Goal: Task Accomplishment & Management: Complete application form

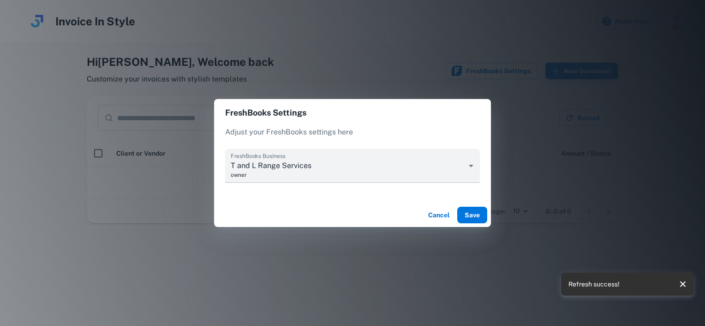
click at [474, 217] on button "Save" at bounding box center [472, 215] width 30 height 17
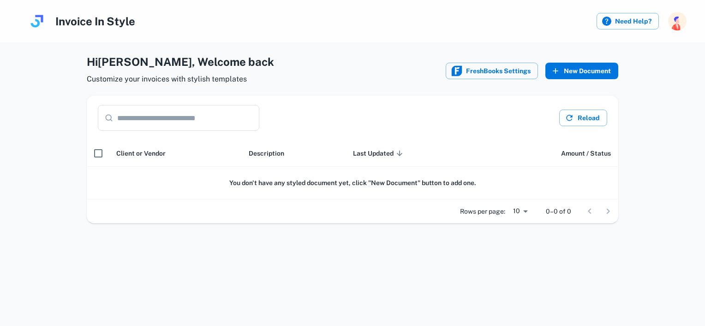
click at [560, 74] on icon "button" at bounding box center [555, 70] width 9 height 9
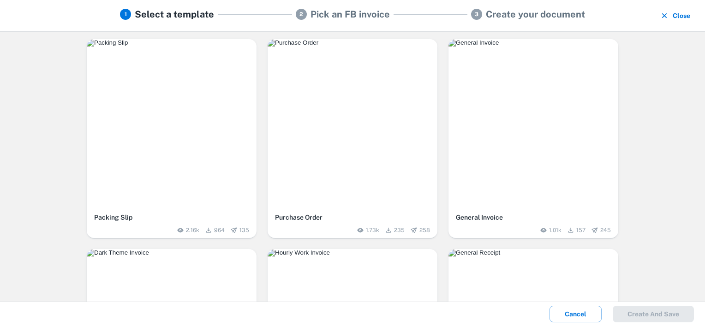
click at [352, 47] on img "button" at bounding box center [352, 42] width 170 height 7
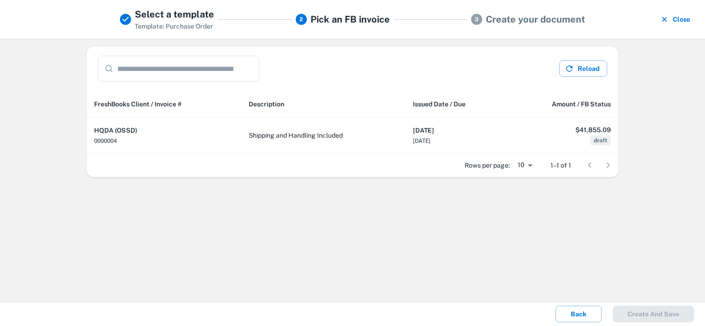
click at [503, 20] on h5 "Create your document" at bounding box center [534, 19] width 99 height 14
click at [206, 72] on input "text" at bounding box center [188, 69] width 142 height 26
click at [612, 168] on div at bounding box center [598, 165] width 37 height 18
click at [610, 167] on div at bounding box center [598, 165] width 37 height 18
click at [588, 167] on div at bounding box center [598, 165] width 37 height 18
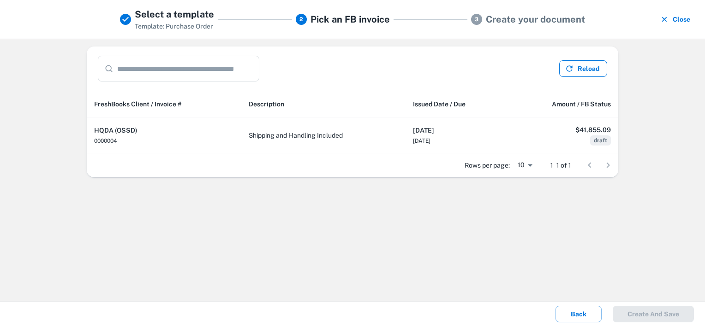
click at [575, 69] on button "Reload" at bounding box center [583, 68] width 48 height 17
click at [144, 70] on input "text" at bounding box center [188, 69] width 142 height 26
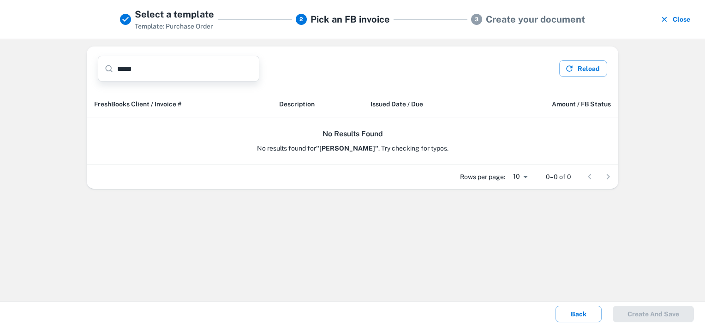
type input "*****"
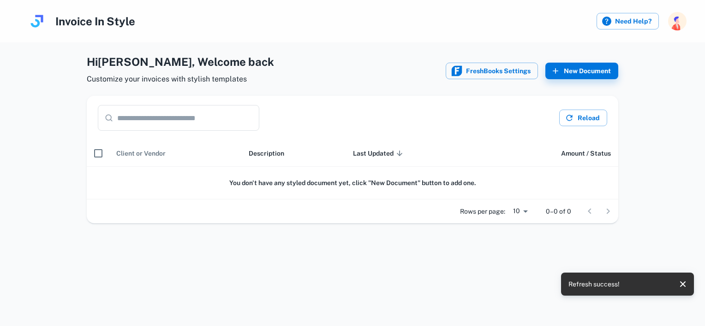
click at [129, 153] on span "Client or Vendor" at bounding box center [140, 153] width 49 height 11
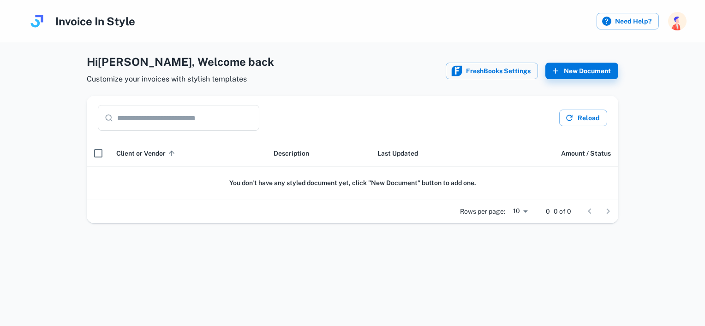
click at [153, 154] on span "Client or Vendor sorted ascending" at bounding box center [146, 153] width 61 height 11
click at [598, 67] on button "New Document" at bounding box center [581, 71] width 73 height 17
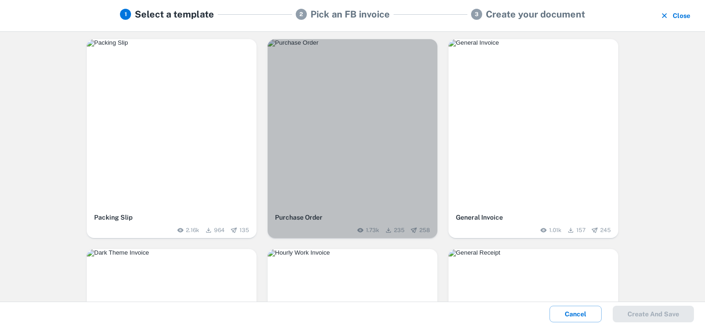
click at [344, 47] on img "button" at bounding box center [352, 42] width 170 height 7
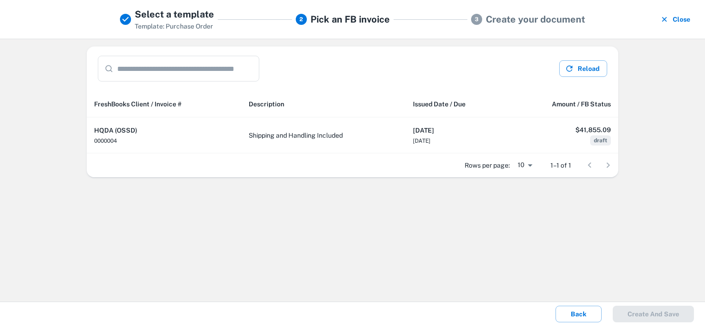
click at [357, 20] on h5 "Pick an FB invoice" at bounding box center [349, 19] width 79 height 14
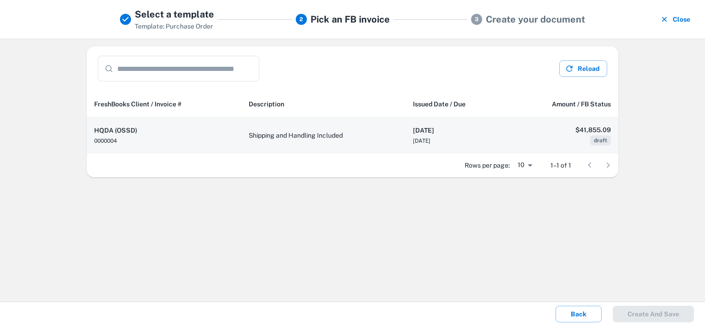
click at [568, 136] on td "$41,855.09 draft" at bounding box center [562, 136] width 111 height 36
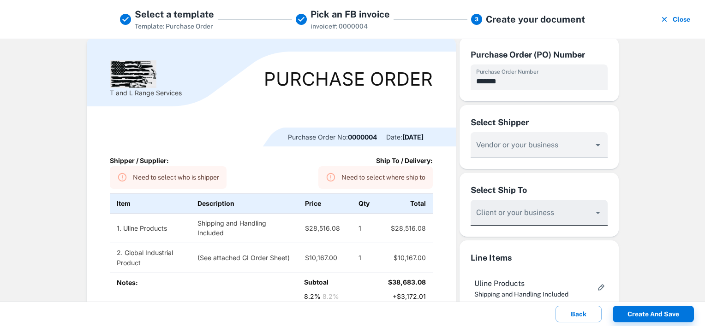
scroll to position [46, 0]
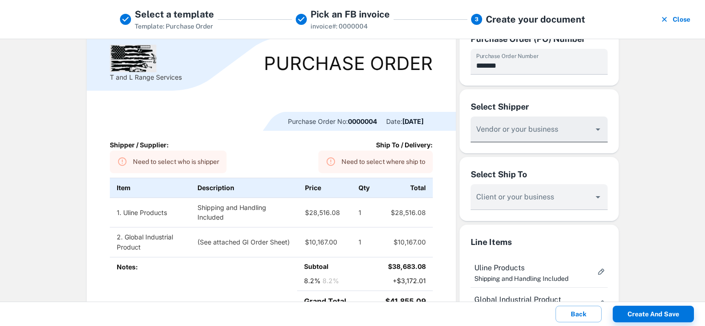
click at [491, 133] on input "Vendor or your business" at bounding box center [531, 133] width 115 height 17
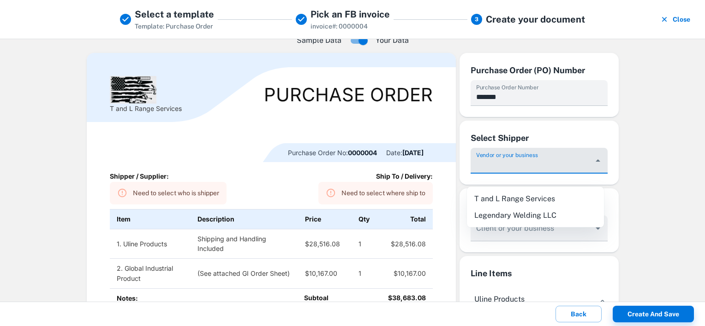
scroll to position [0, 0]
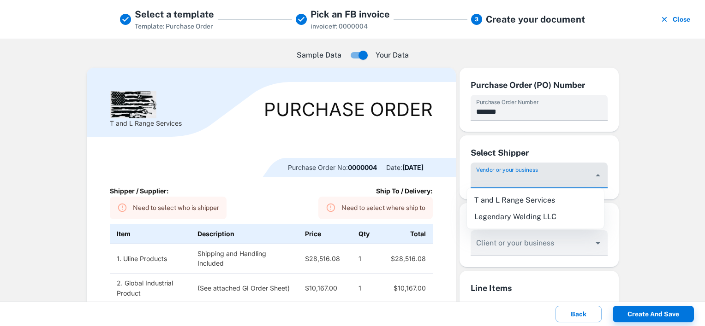
click at [497, 243] on div "Client or your business" at bounding box center [538, 244] width 137 height 26
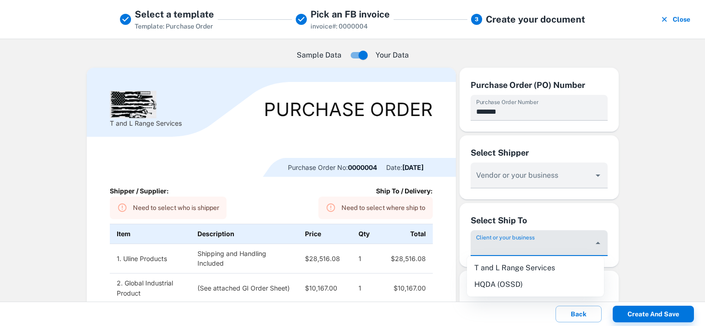
click at [666, 20] on icon "button" at bounding box center [663, 19] width 9 height 9
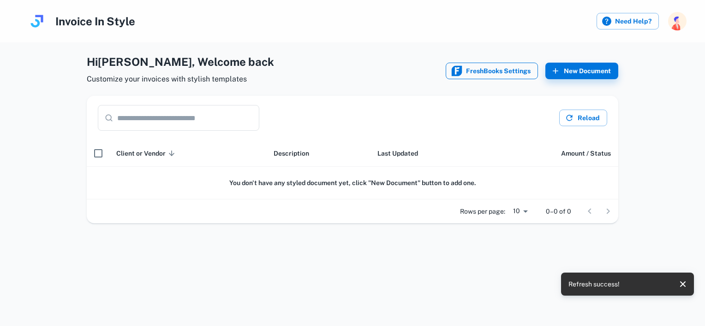
click at [506, 72] on button "FreshBooks Settings" at bounding box center [491, 71] width 92 height 17
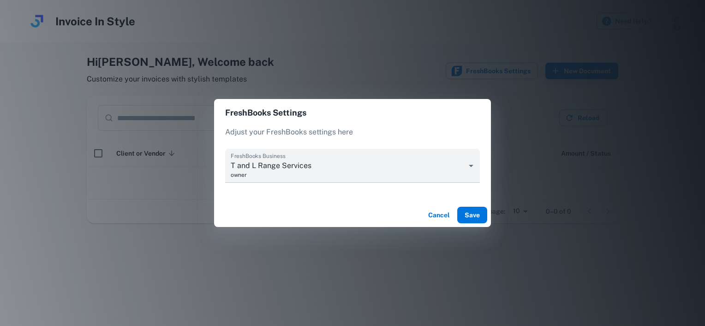
click at [469, 216] on button "Save" at bounding box center [472, 215] width 30 height 17
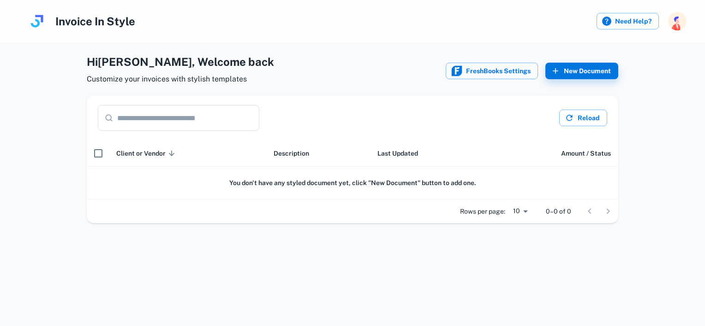
click at [222, 80] on span "Customize your invoices with stylish templates" at bounding box center [180, 79] width 187 height 11
click at [565, 70] on button "New Document" at bounding box center [581, 71] width 73 height 17
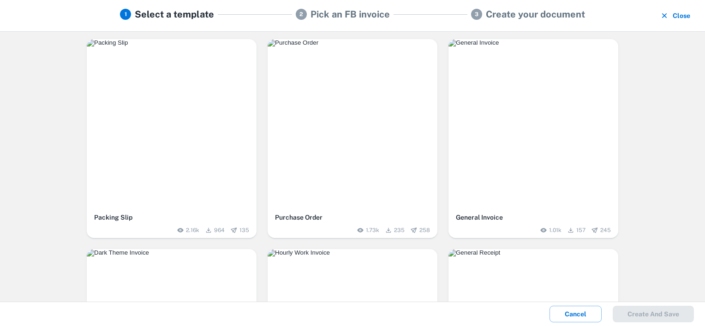
click at [356, 47] on img "button" at bounding box center [352, 42] width 170 height 7
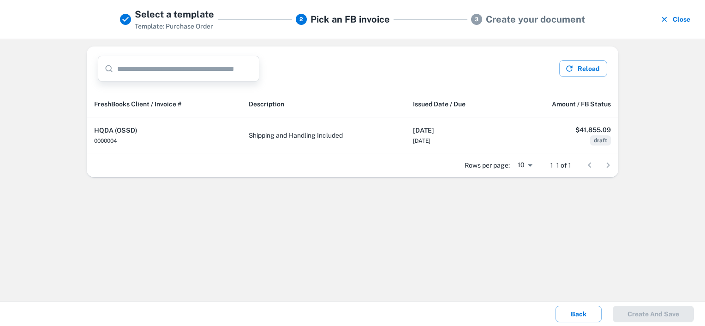
click at [183, 68] on input "text" at bounding box center [188, 69] width 142 height 26
click at [608, 166] on div at bounding box center [598, 165] width 37 height 18
click at [601, 103] on span "Amount / FB Status" at bounding box center [580, 104] width 59 height 11
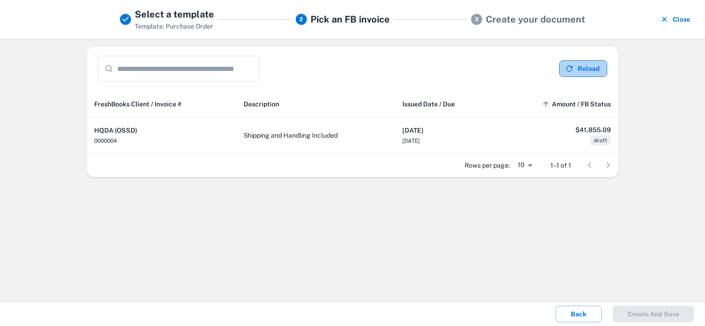
click at [585, 67] on button "Reload" at bounding box center [583, 68] width 48 height 17
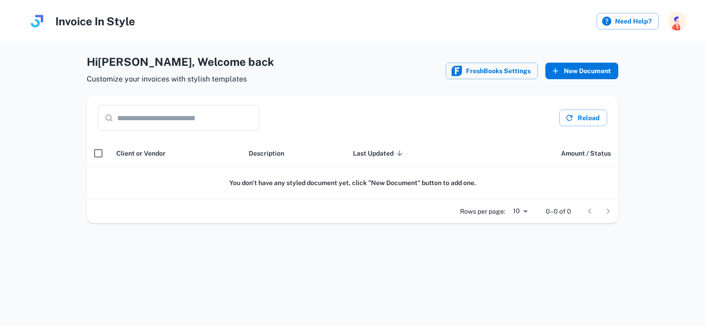
click at [565, 68] on button "New Document" at bounding box center [581, 71] width 73 height 17
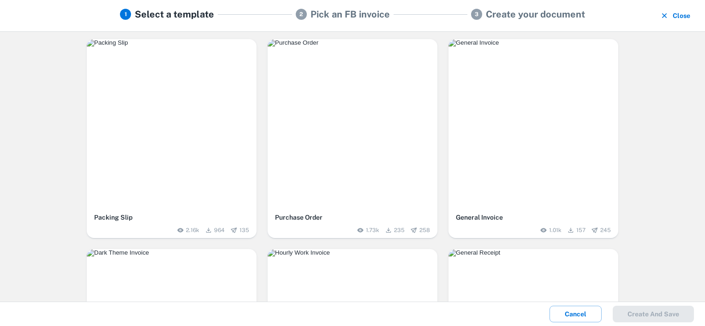
click at [371, 47] on img "button" at bounding box center [352, 42] width 170 height 7
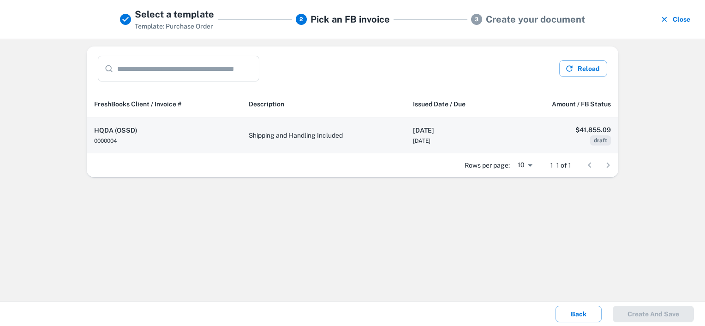
click at [123, 136] on th "HQDA (OSSD) 0000004" at bounding box center [164, 136] width 154 height 36
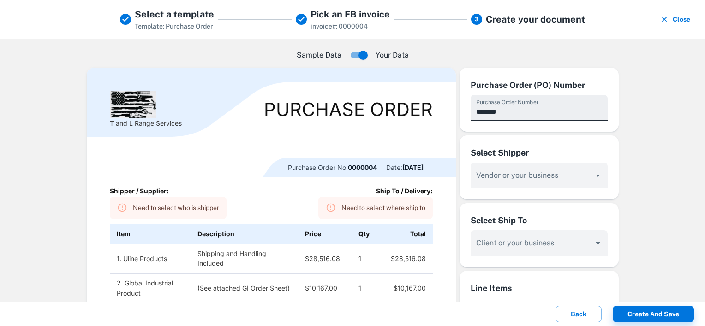
click at [507, 111] on input "*******" at bounding box center [538, 108] width 137 height 26
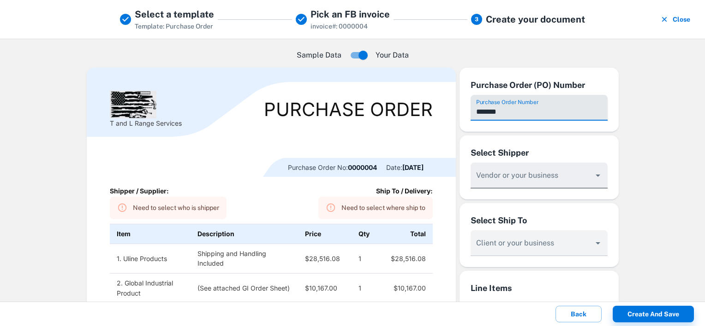
click at [492, 180] on input "Vendor or your business" at bounding box center [531, 180] width 115 height 17
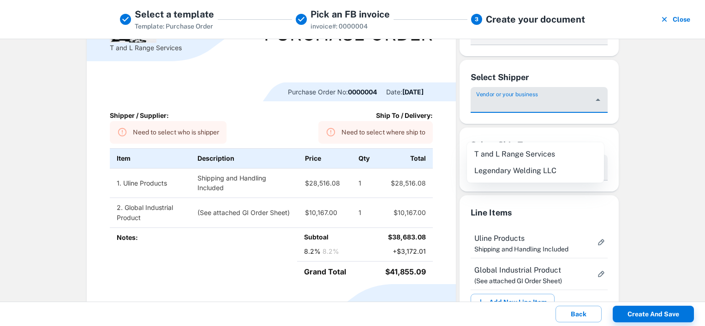
scroll to position [92, 0]
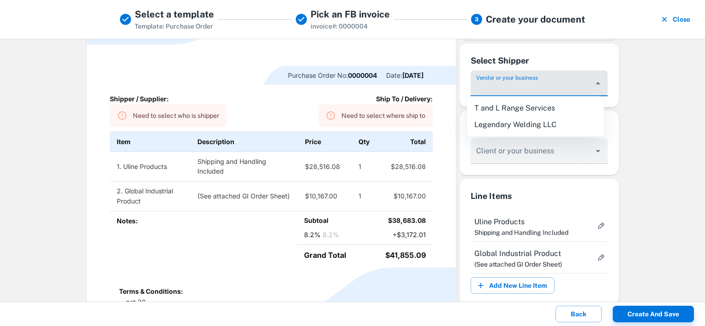
click at [476, 86] on input "Vendor or your business" at bounding box center [531, 87] width 115 height 17
click at [561, 112] on div "No options" at bounding box center [535, 108] width 137 height 24
click at [566, 100] on div "No options" at bounding box center [535, 108] width 137 height 24
click at [573, 83] on input "*****" at bounding box center [531, 87] width 115 height 17
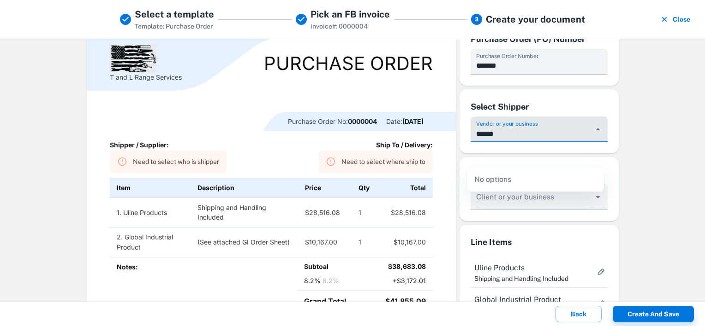
scroll to position [0, 0]
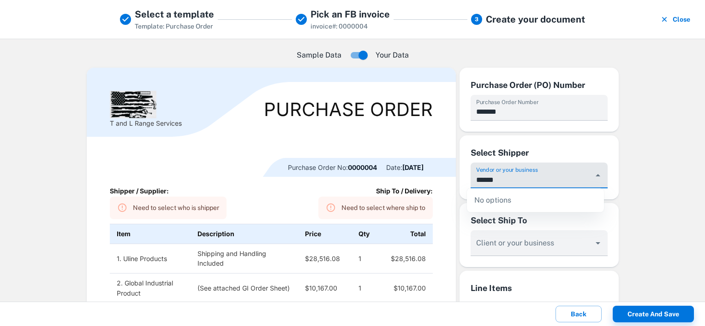
type input "*****"
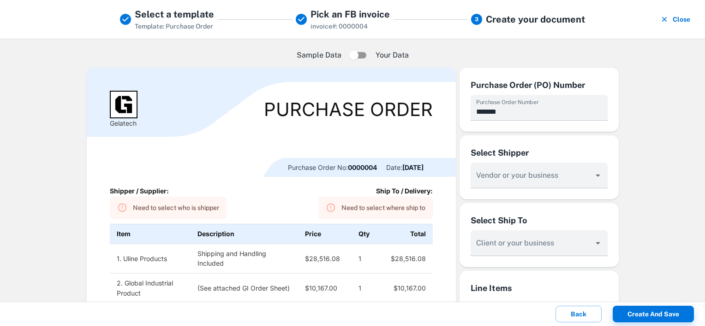
click at [391, 261] on td "$28,516.08" at bounding box center [406, 259] width 54 height 30
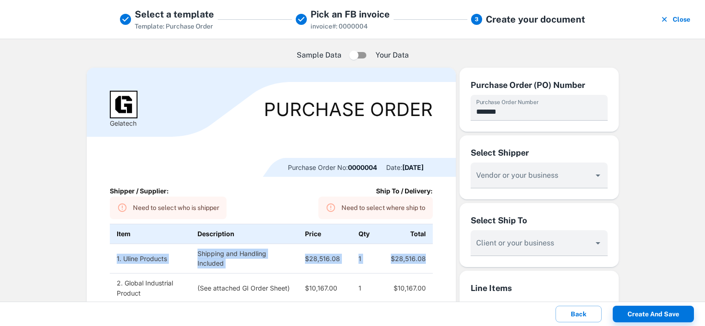
drag, startPoint x: 424, startPoint y: 257, endPoint x: 105, endPoint y: 259, distance: 319.1
click at [105, 259] on div "Gelatech Purchase Order Purchase Order No: 0000004 Date: 2023-04-28 Shipper / S…" at bounding box center [271, 248] width 369 height 361
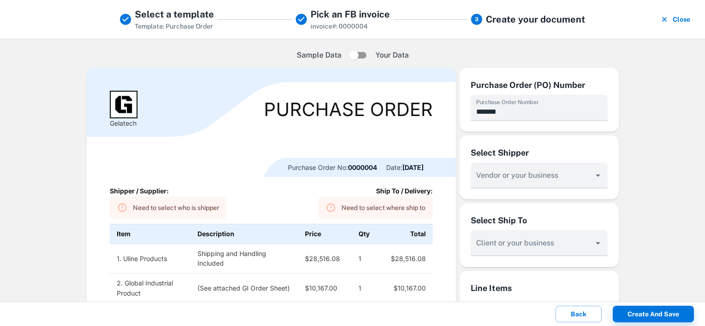
click at [332, 16] on h5 "Pick an FB invoice" at bounding box center [349, 14] width 79 height 14
click at [369, 18] on h5 "Pick an FB invoice" at bounding box center [349, 14] width 79 height 14
click at [210, 20] on h5 "Select a template" at bounding box center [174, 14] width 79 height 14
click at [577, 312] on button "Back" at bounding box center [578, 314] width 46 height 17
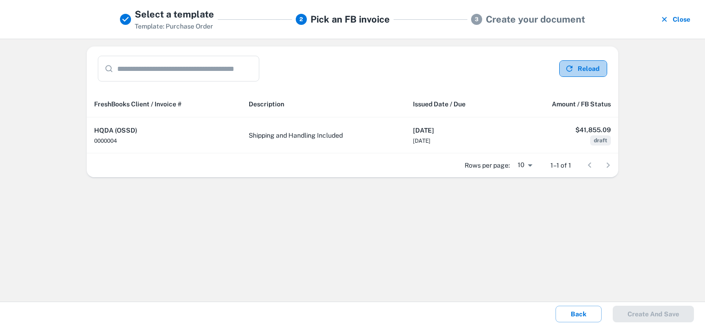
click at [568, 66] on icon "button" at bounding box center [569, 68] width 6 height 6
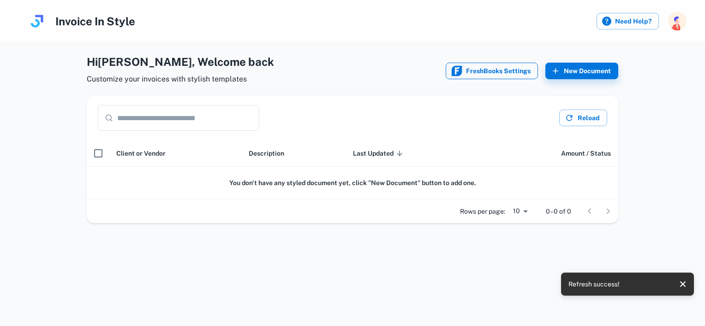
click at [496, 71] on button "FreshBooks Settings" at bounding box center [491, 71] width 92 height 17
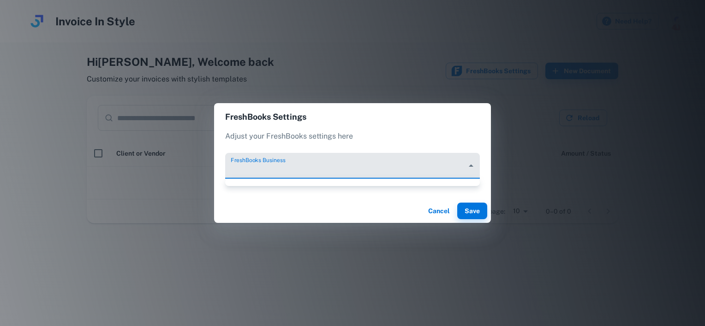
click at [470, 164] on body "Invoice In Style Need Help? Hi [PERSON_NAME] , Welcome back Customize your invo…" at bounding box center [352, 163] width 705 height 326
click at [466, 164] on div at bounding box center [352, 163] width 705 height 326
click at [301, 167] on body "Invoice In Style Need Help? Hi [PERSON_NAME] , Welcome back Customize your invo…" at bounding box center [352, 163] width 705 height 326
click at [272, 163] on div at bounding box center [352, 163] width 705 height 326
click at [283, 166] on body "Invoice In Style Need Help? Hi [PERSON_NAME] , Welcome back Customize your invo…" at bounding box center [352, 163] width 705 height 326
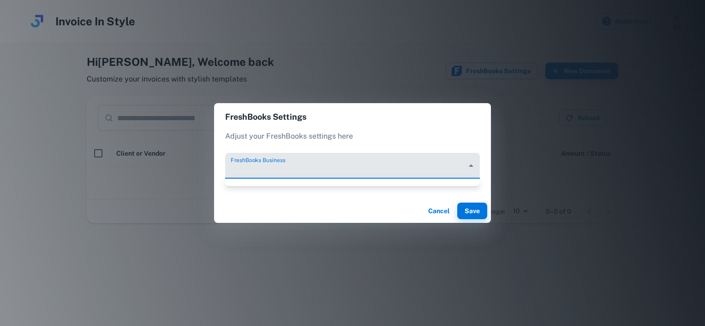
click at [472, 166] on div at bounding box center [352, 163] width 705 height 326
click at [470, 166] on body "Invoice In Style Need Help? Hi [PERSON_NAME] , Welcome back Customize your invo…" at bounding box center [352, 163] width 705 height 326
click at [335, 172] on div at bounding box center [352, 163] width 705 height 326
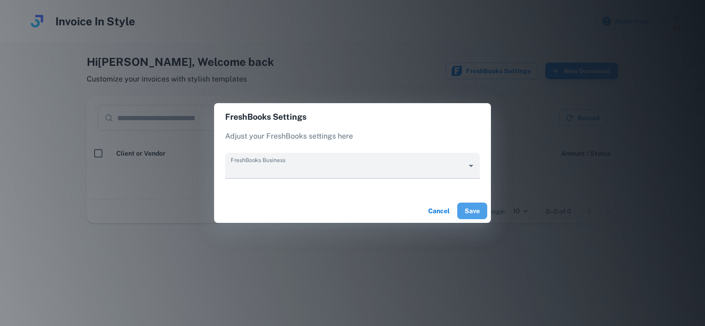
click at [475, 211] on button "Save" at bounding box center [472, 211] width 30 height 17
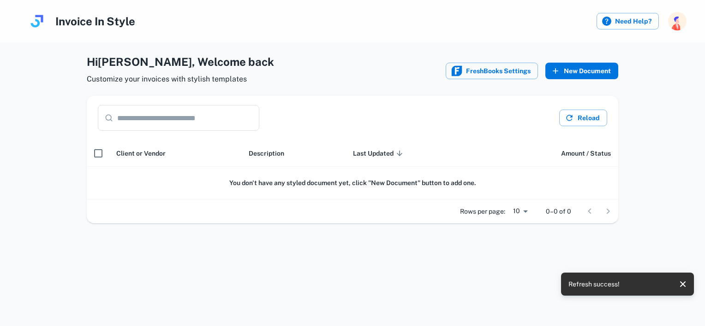
click at [575, 71] on button "New Document" at bounding box center [581, 71] width 73 height 17
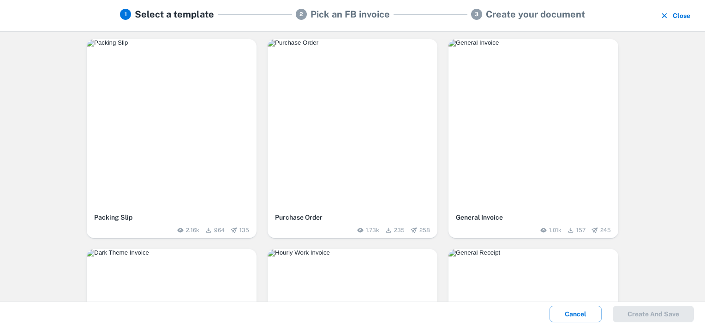
click at [350, 47] on img "button" at bounding box center [352, 42] width 170 height 7
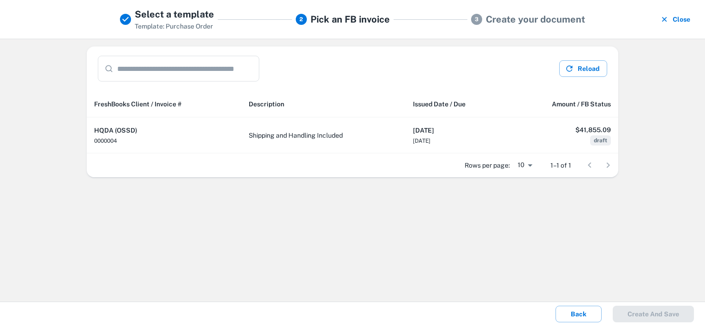
click at [533, 160] on body "Invoice In Style Need Help? Hi Thomas , Welcome back Customize your invoices wi…" at bounding box center [352, 163] width 705 height 326
click at [524, 216] on li "25" at bounding box center [524, 217] width 27 height 17
type input "**"
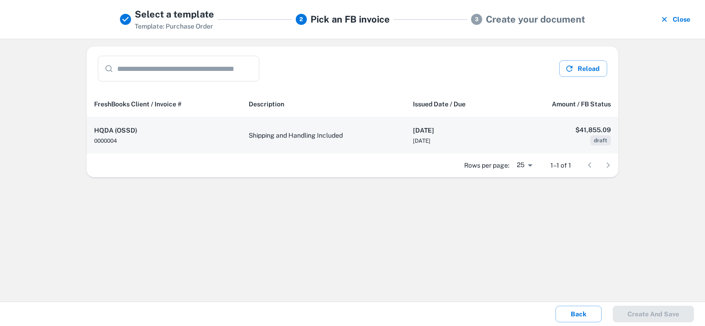
click at [422, 142] on span "[DATE]" at bounding box center [422, 141] width 18 height 6
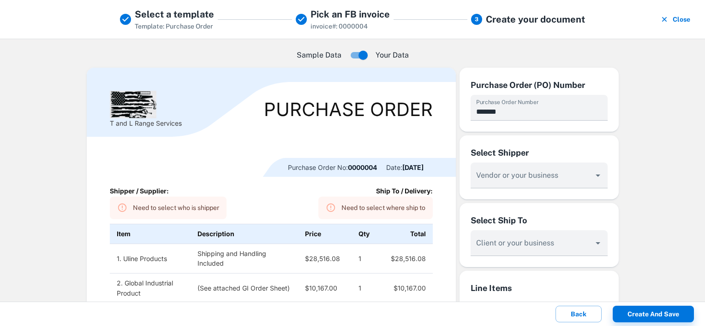
click at [143, 268] on td "1. Uline Products" at bounding box center [150, 259] width 81 height 30
click at [163, 259] on td "1. Uline Products" at bounding box center [150, 259] width 81 height 30
drag, startPoint x: 164, startPoint y: 258, endPoint x: 145, endPoint y: 259, distance: 19.4
click at [145, 259] on td "1. Uline Products" at bounding box center [150, 259] width 81 height 30
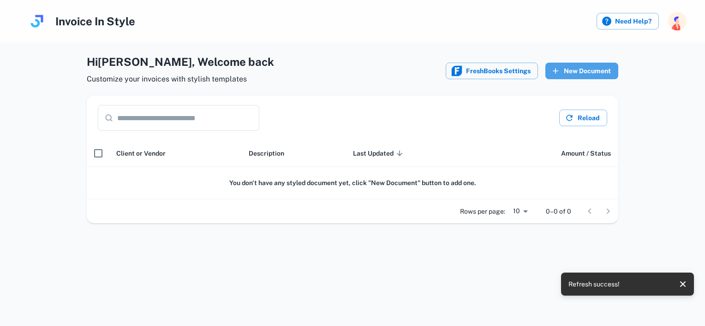
click at [590, 68] on button "New Document" at bounding box center [581, 71] width 73 height 17
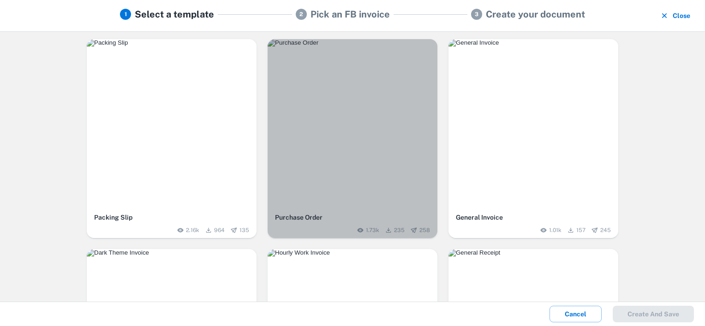
click at [326, 47] on img "button" at bounding box center [352, 42] width 170 height 7
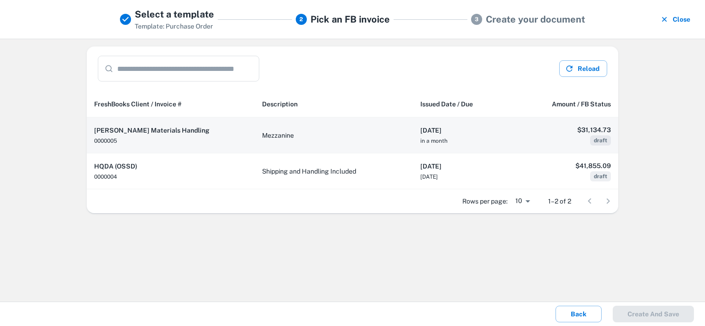
click at [161, 137] on th "[PERSON_NAME] Materials Handling 0000005" at bounding box center [171, 136] width 168 height 36
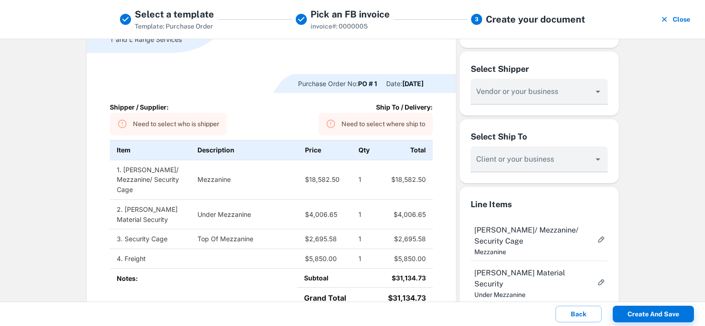
scroll to position [46, 0]
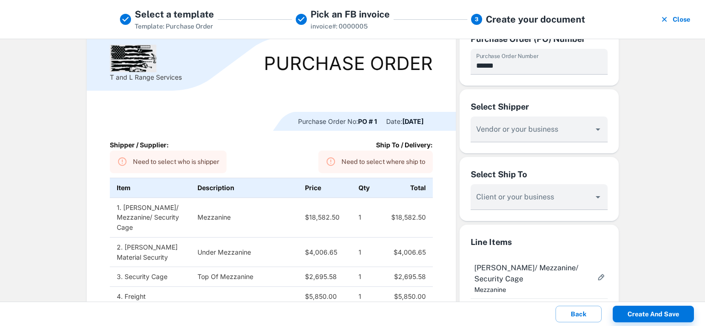
click at [133, 159] on div "Need to select who is shipper" at bounding box center [176, 162] width 86 height 17
click at [341, 162] on div "Need to select where ship to" at bounding box center [383, 162] width 84 height 17
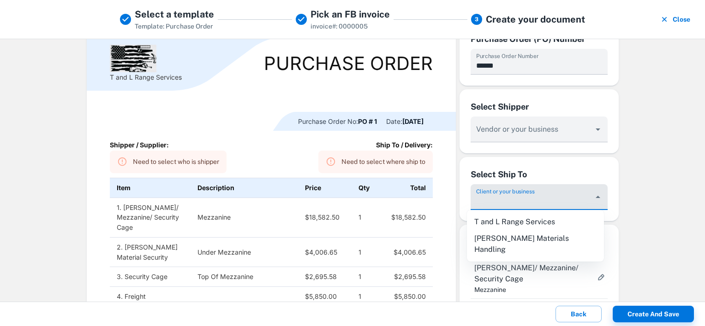
click at [503, 199] on input "Vendor or your business" at bounding box center [531, 201] width 115 height 17
click at [484, 201] on input "Vendor or your business" at bounding box center [531, 201] width 115 height 17
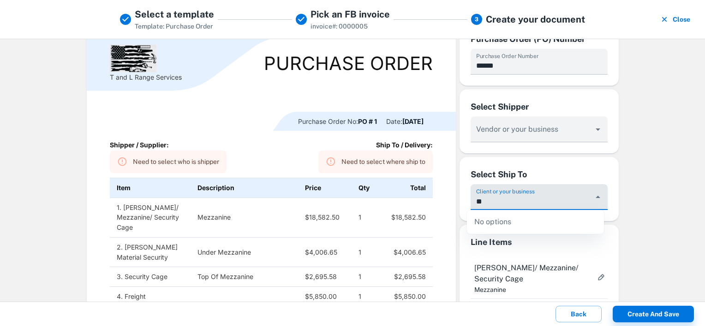
type input "*"
type input "**********"
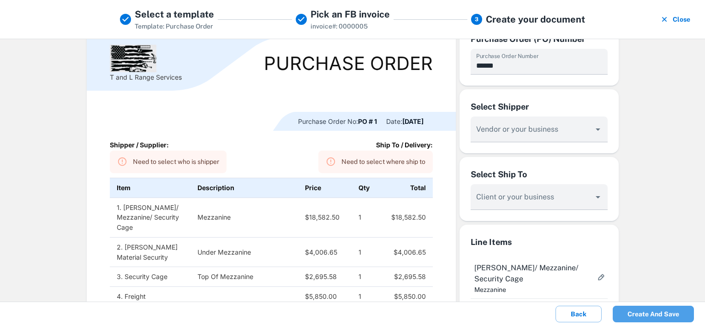
drag, startPoint x: 656, startPoint y: 313, endPoint x: 650, endPoint y: 313, distance: 6.0
click at [654, 313] on button "Create and save" at bounding box center [652, 314] width 81 height 17
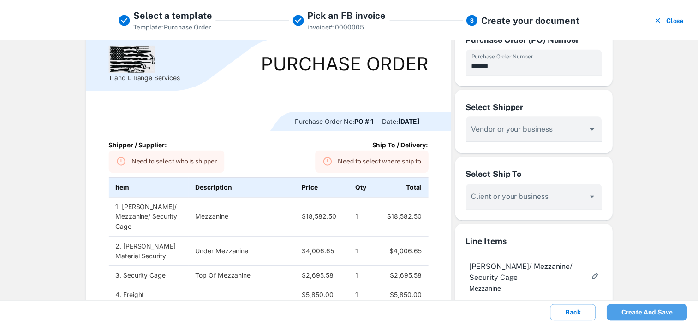
scroll to position [0, 0]
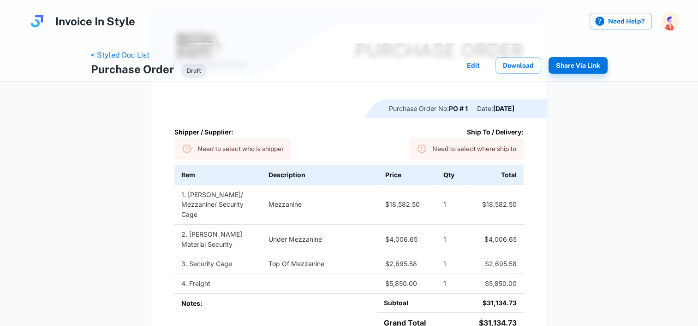
scroll to position [92, 0]
click at [432, 149] on div "Need to select where ship to" at bounding box center [474, 148] width 84 height 17
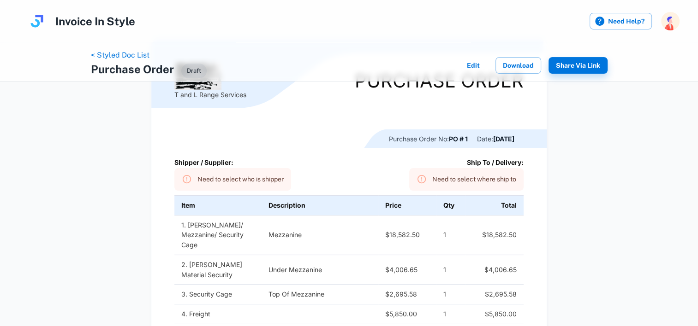
scroll to position [46, 0]
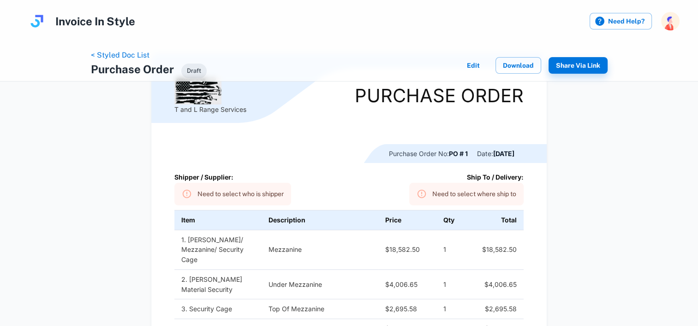
click at [487, 197] on div "Need to select where ship to" at bounding box center [474, 194] width 84 height 17
click at [432, 193] on div "Need to select where ship to" at bounding box center [474, 194] width 84 height 17
click at [469, 66] on button "Edit" at bounding box center [473, 65] width 30 height 17
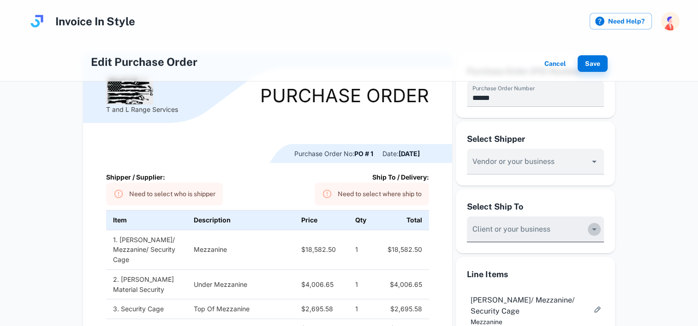
click at [596, 231] on icon "Open" at bounding box center [593, 229] width 11 height 11
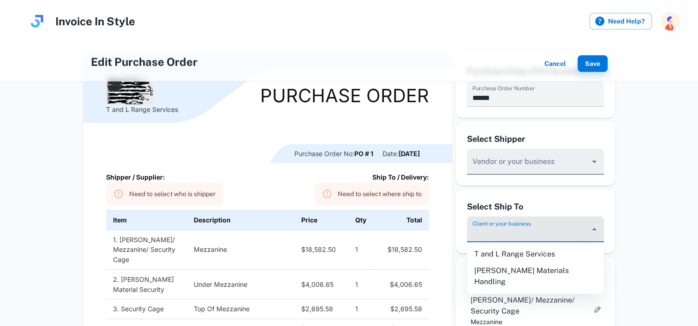
click at [489, 160] on div "Vendor or your business" at bounding box center [535, 162] width 137 height 26
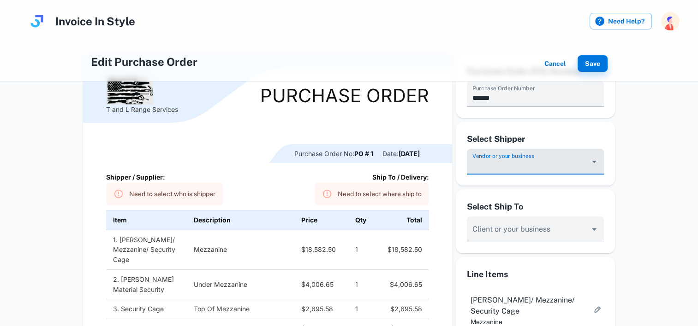
click at [484, 167] on input "Vendor or your business" at bounding box center [527, 166] width 115 height 17
type input "*"
type input "**********"
click at [436, 135] on div "T and L Range Services Purchase Order Purchase Order No: PO # 1 Date: [DATE] Sh…" at bounding box center [267, 252] width 369 height 396
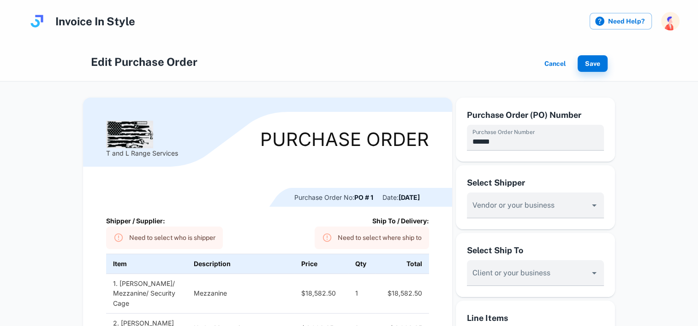
scroll to position [0, 0]
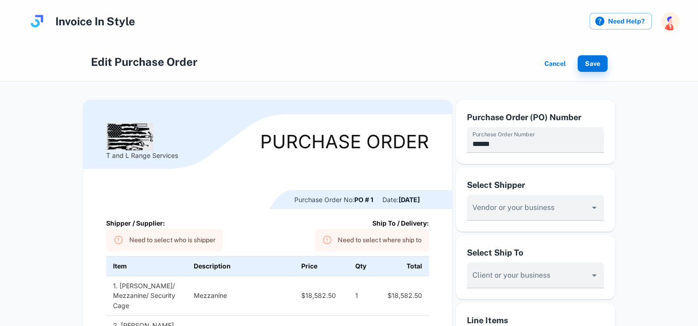
click at [136, 241] on div "Need to select who is shipper" at bounding box center [172, 240] width 86 height 17
click at [201, 242] on div "Need to select who is shipper" at bounding box center [172, 240] width 86 height 17
click at [120, 242] on icon at bounding box center [118, 240] width 10 height 10
click at [119, 241] on icon at bounding box center [118, 240] width 10 height 10
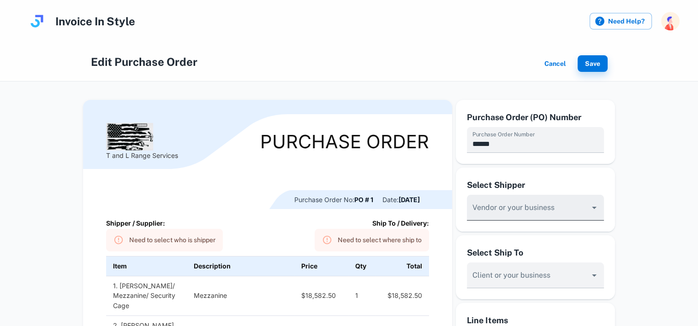
click at [477, 210] on input "Vendor or your business" at bounding box center [527, 212] width 115 height 17
